Goal: Task Accomplishment & Management: Use online tool/utility

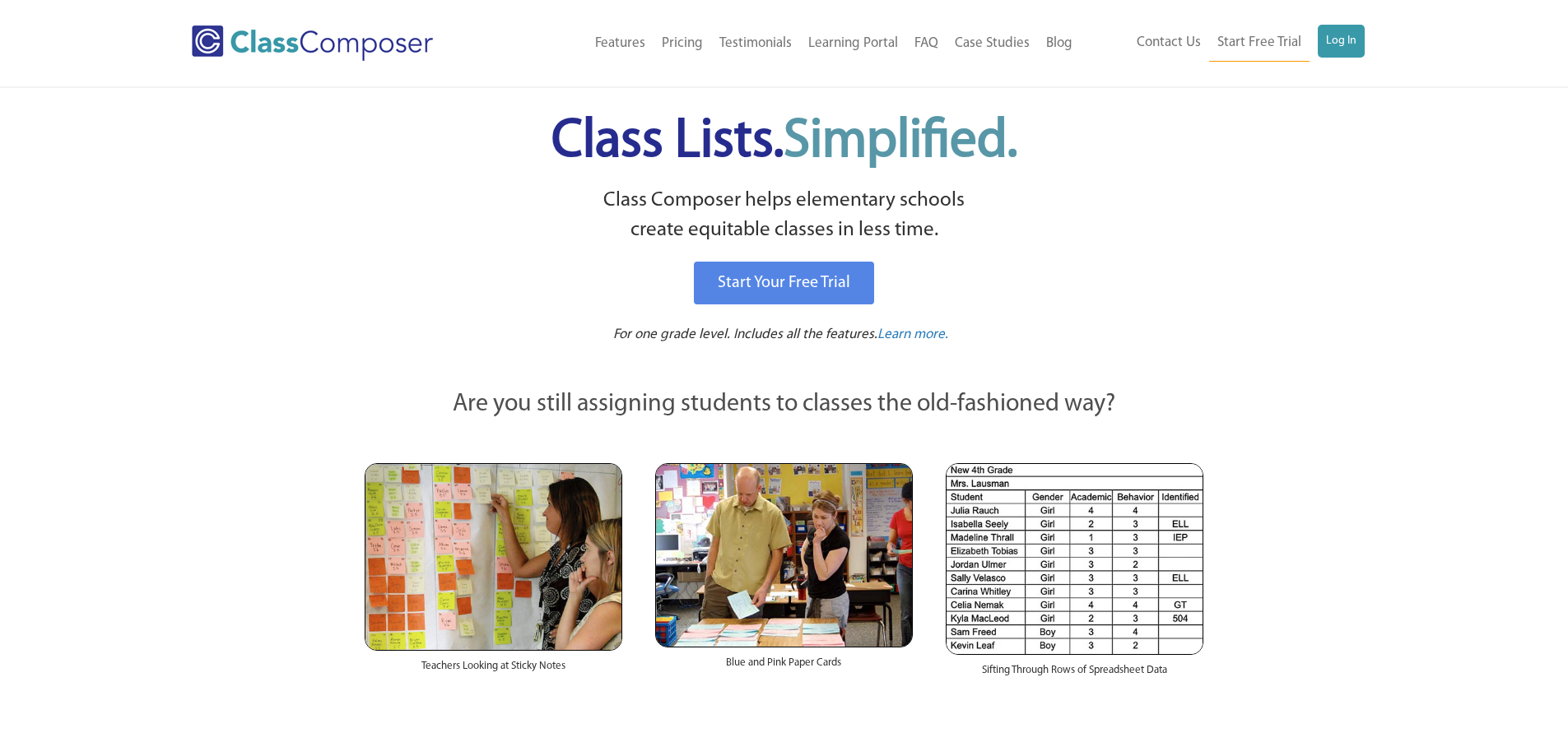
click at [1379, 28] on div "Menu Home Old Features Pricing Testimonials Learning Portal FAQ Case Studies Bl…" at bounding box center [784, 43] width 1568 height 87
click at [1359, 38] on link "Log In" at bounding box center [1341, 41] width 47 height 32
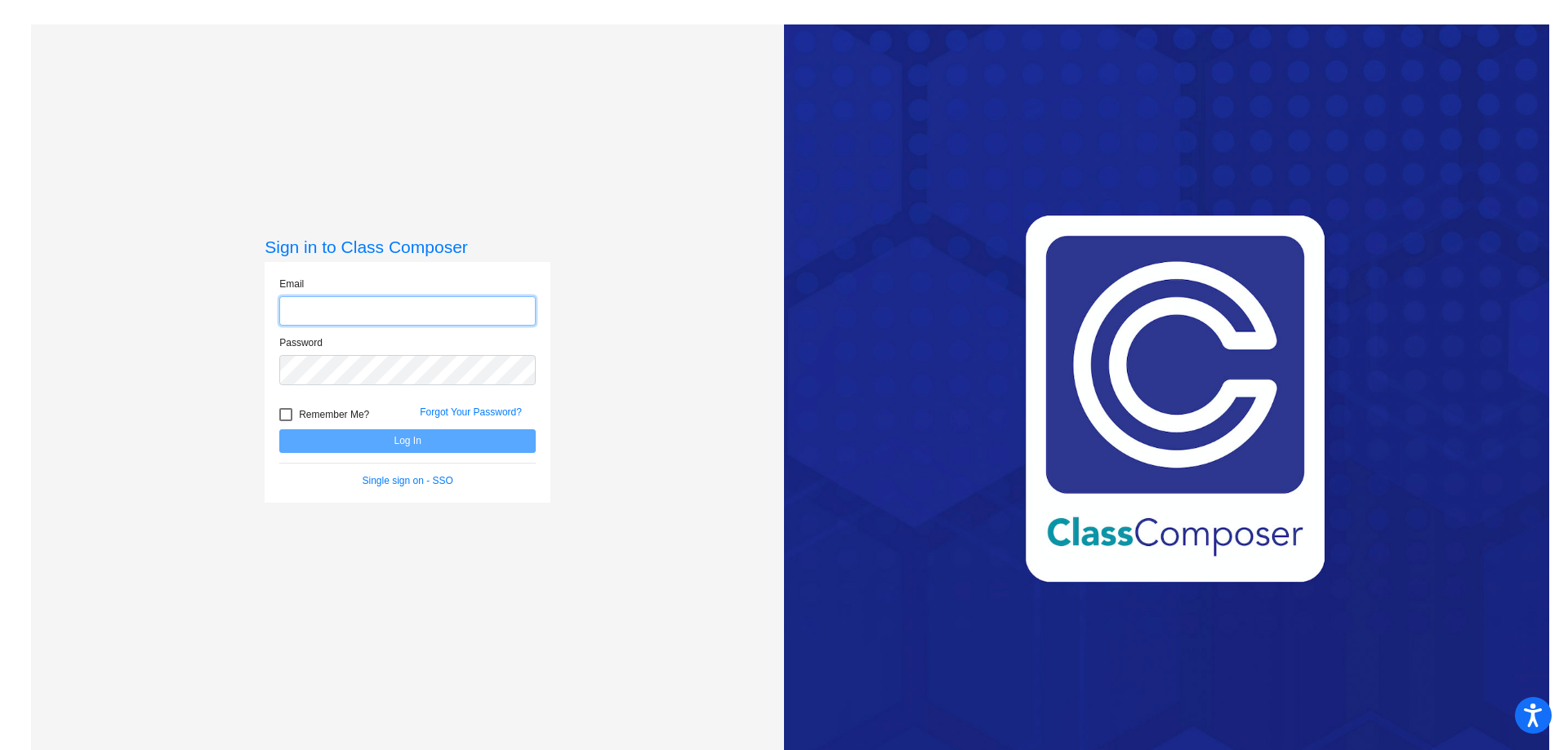
type input "[EMAIL_ADDRESS][DOMAIN_NAME]"
click at [404, 443] on button "Log In" at bounding box center [407, 441] width 257 height 24
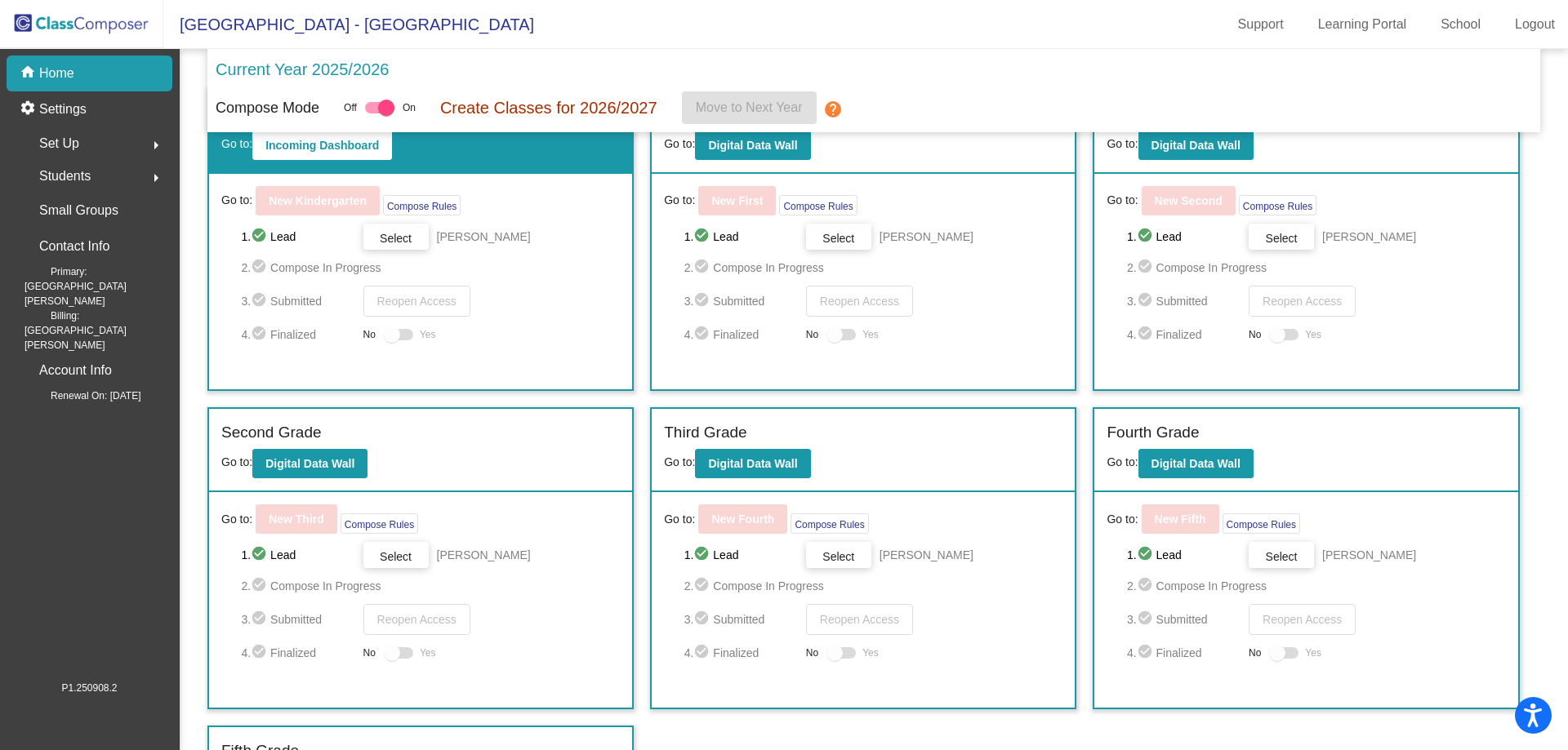
scroll to position [116, 0]
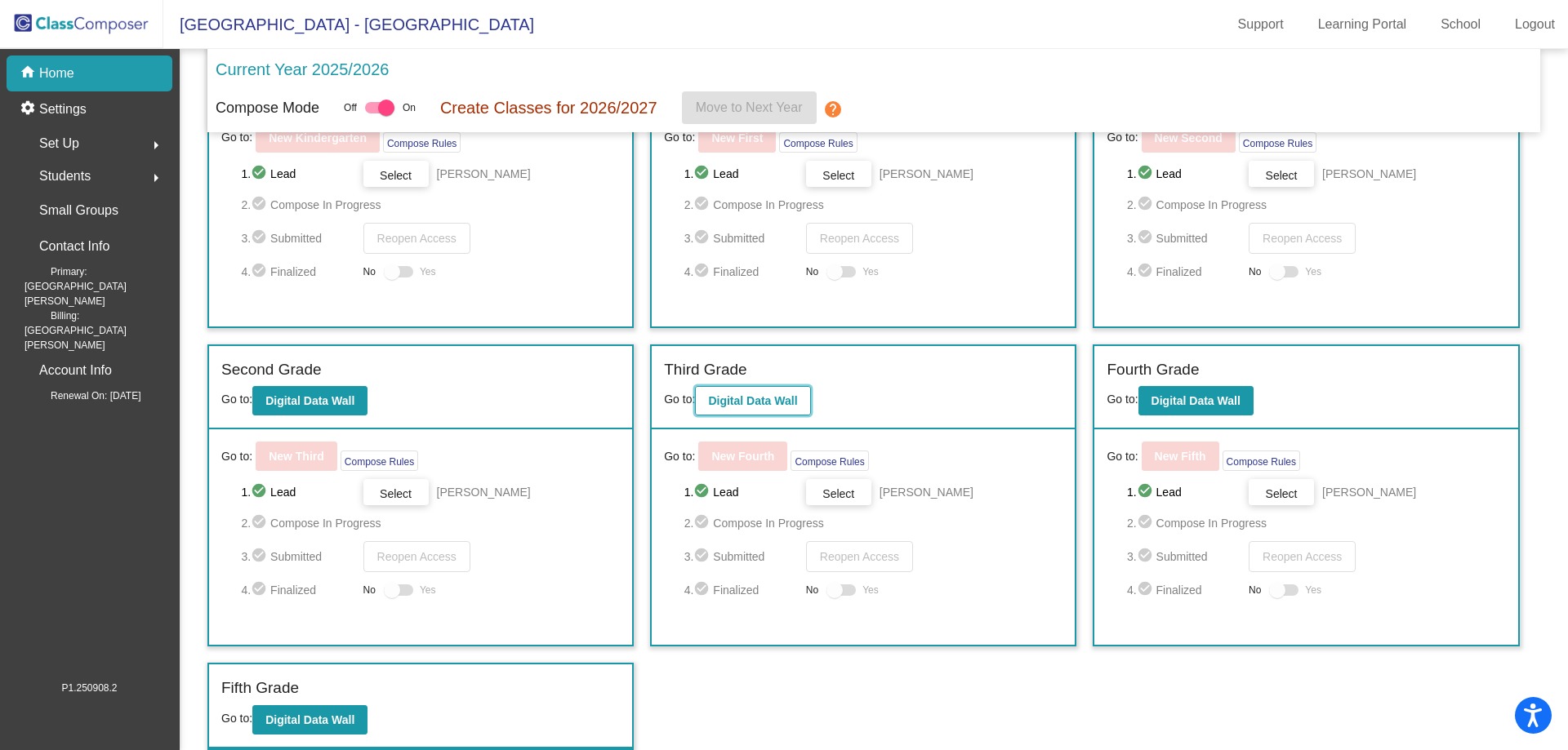
click at [789, 392] on button "Digital Data Wall" at bounding box center [753, 401] width 116 height 29
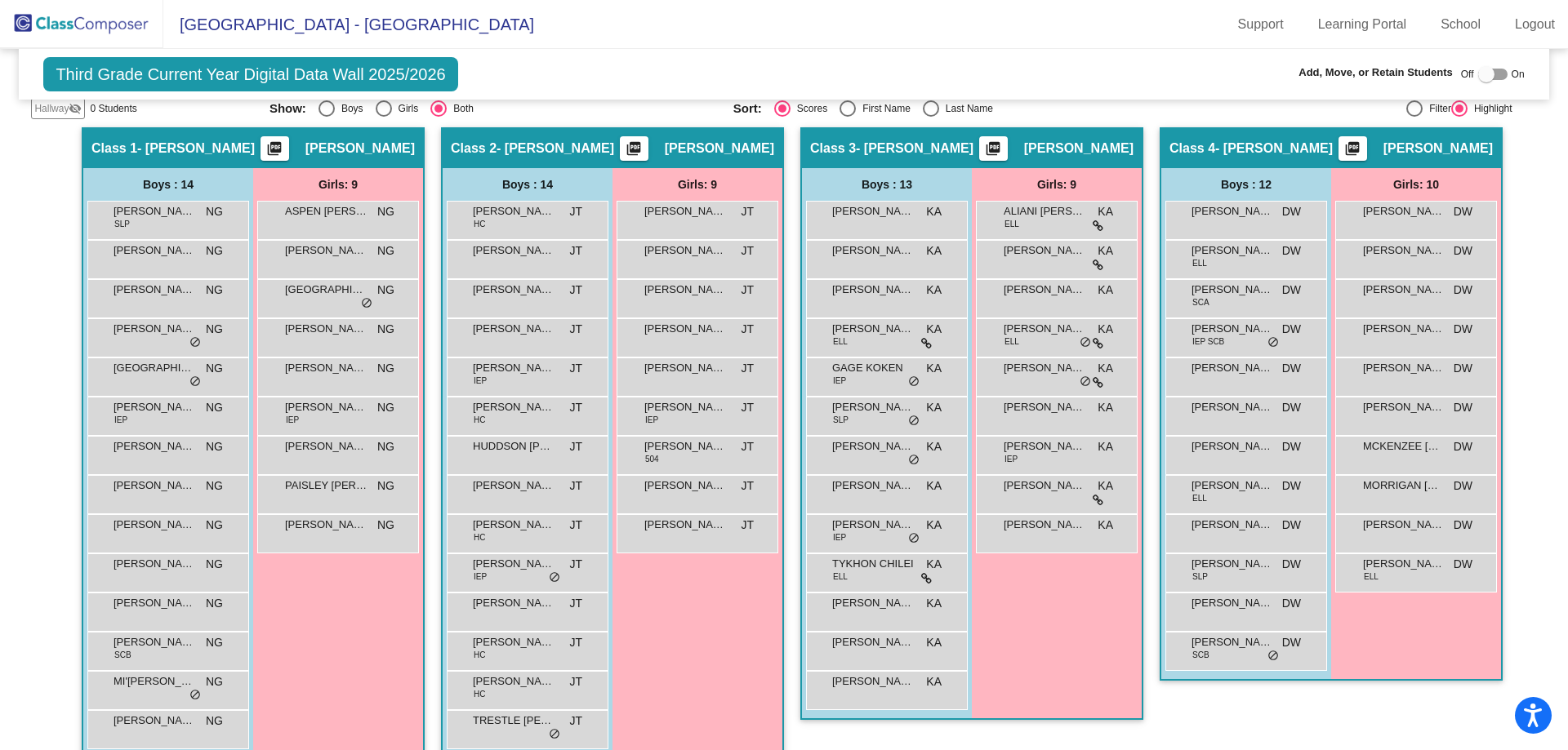
scroll to position [327, 0]
